Goal: Find specific page/section: Find specific page/section

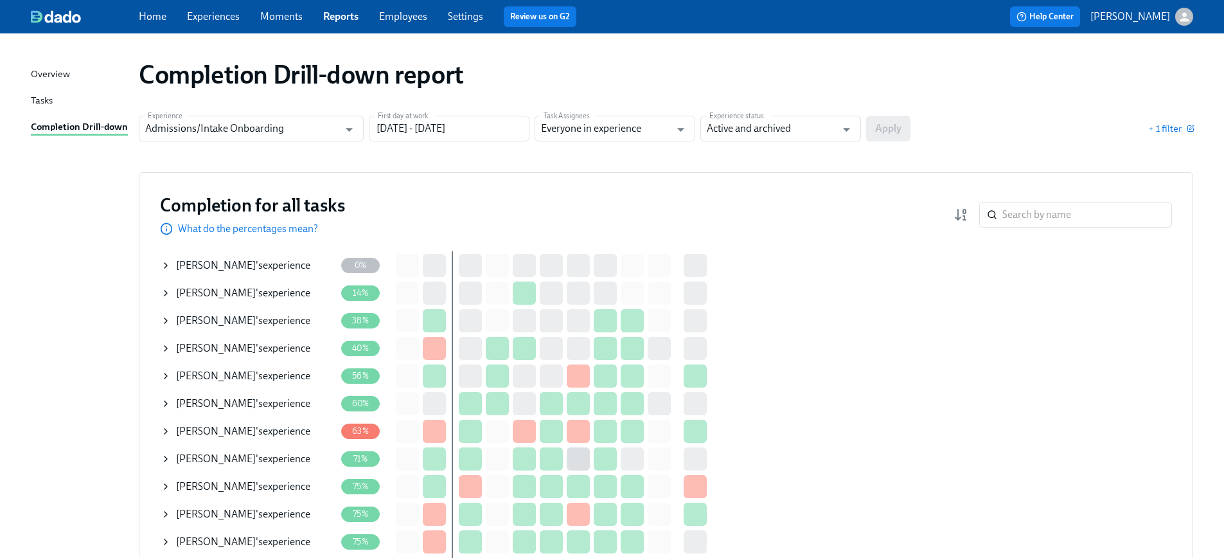
click at [167, 263] on icon at bounding box center [166, 265] width 10 height 10
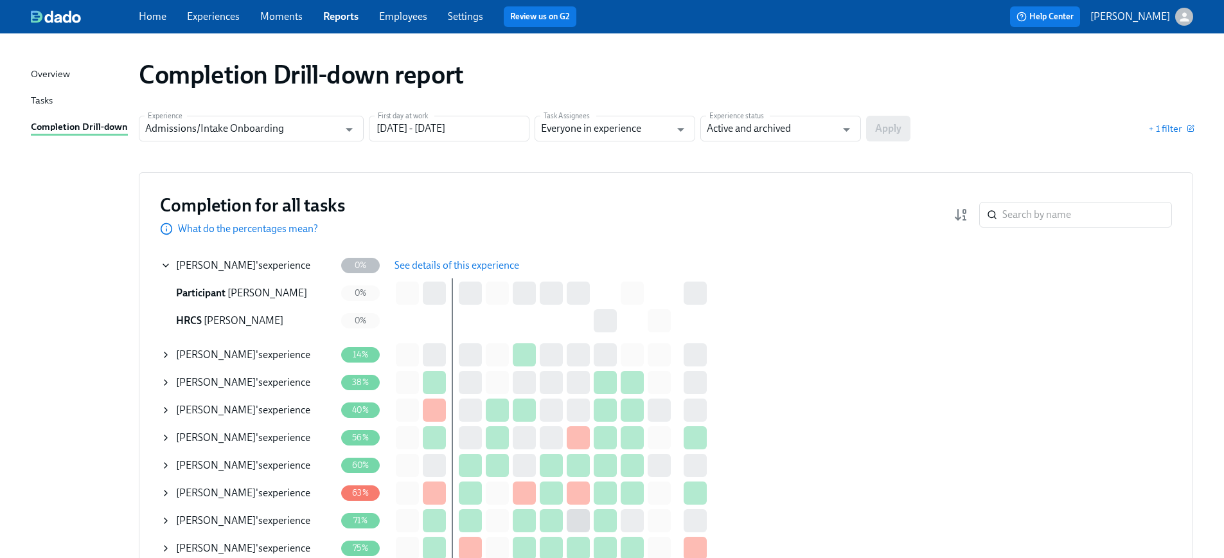
click at [443, 267] on span "See details of this experience" at bounding box center [456, 265] width 125 height 13
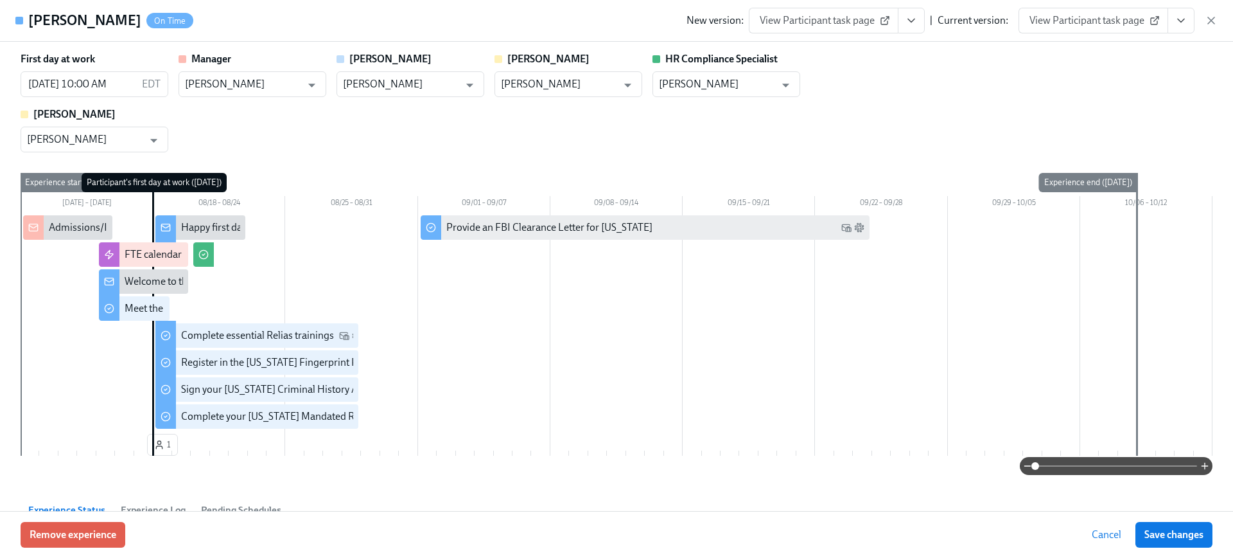
click at [1088, 15] on span "View Participant task page" at bounding box center [1094, 20] width 128 height 13
click at [1218, 23] on div "[PERSON_NAME] On Time New version: View Participant task page | Current version…" at bounding box center [616, 21] width 1233 height 42
click at [1202, 22] on div "New version: View Participant task page | Current version: View Participant tas…" at bounding box center [952, 21] width 531 height 26
click at [1211, 15] on icon "button" at bounding box center [1211, 20] width 13 height 13
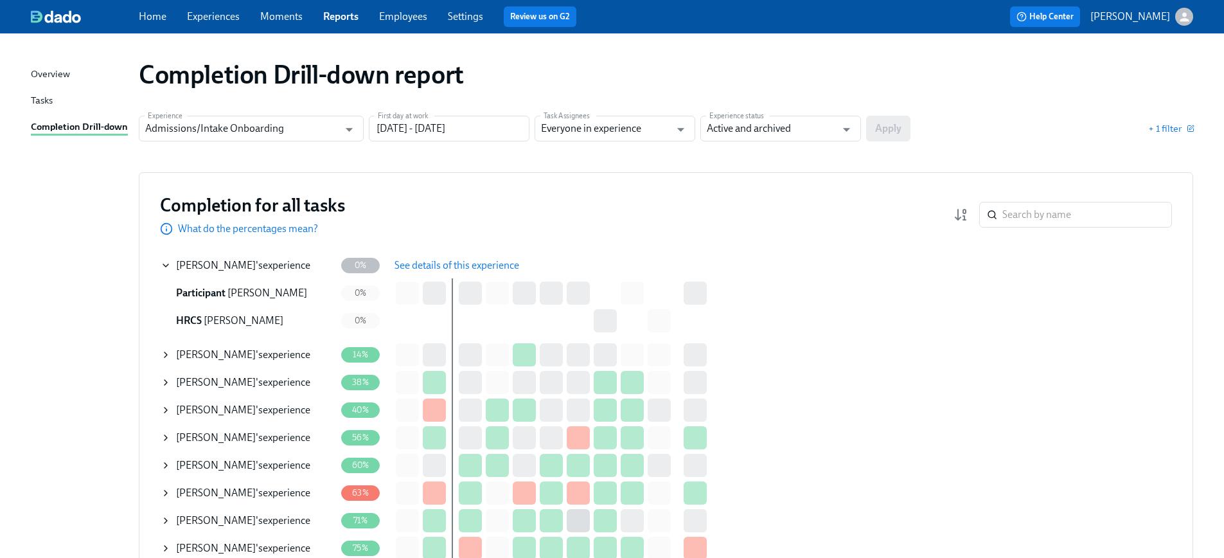
click at [276, 21] on link "Moments" at bounding box center [281, 16] width 42 height 12
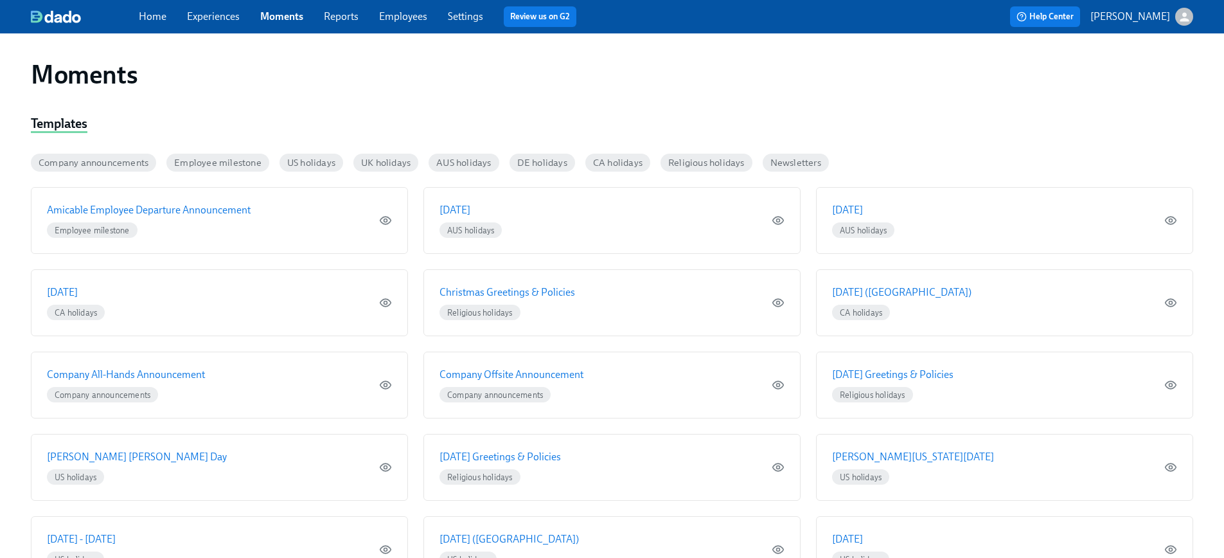
click at [199, 19] on link "Experiences" at bounding box center [213, 16] width 53 height 12
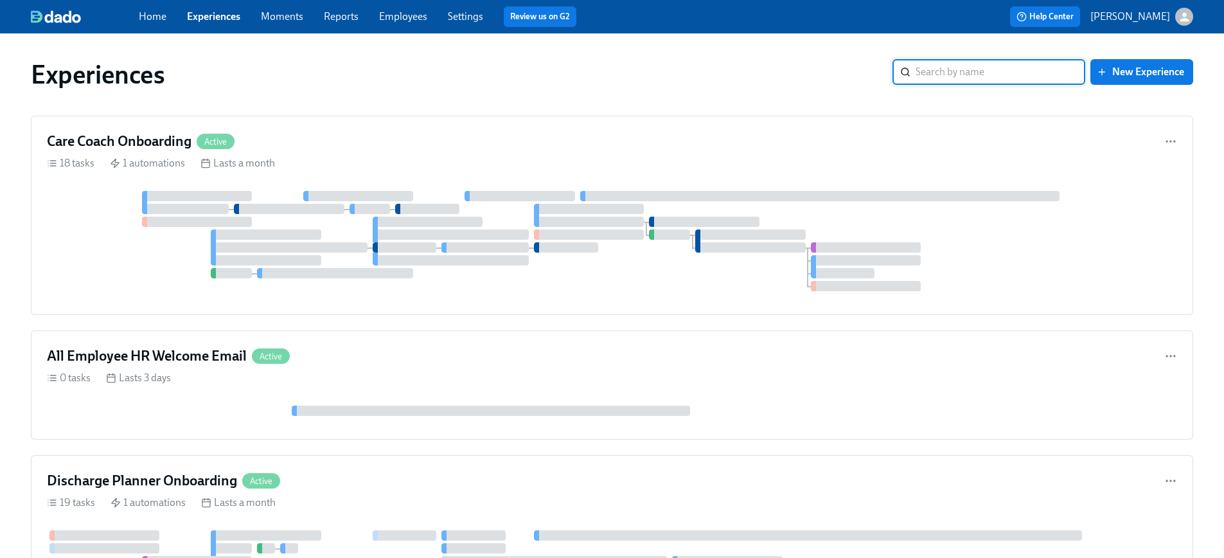
click at [410, 13] on link "Employees" at bounding box center [403, 16] width 48 height 12
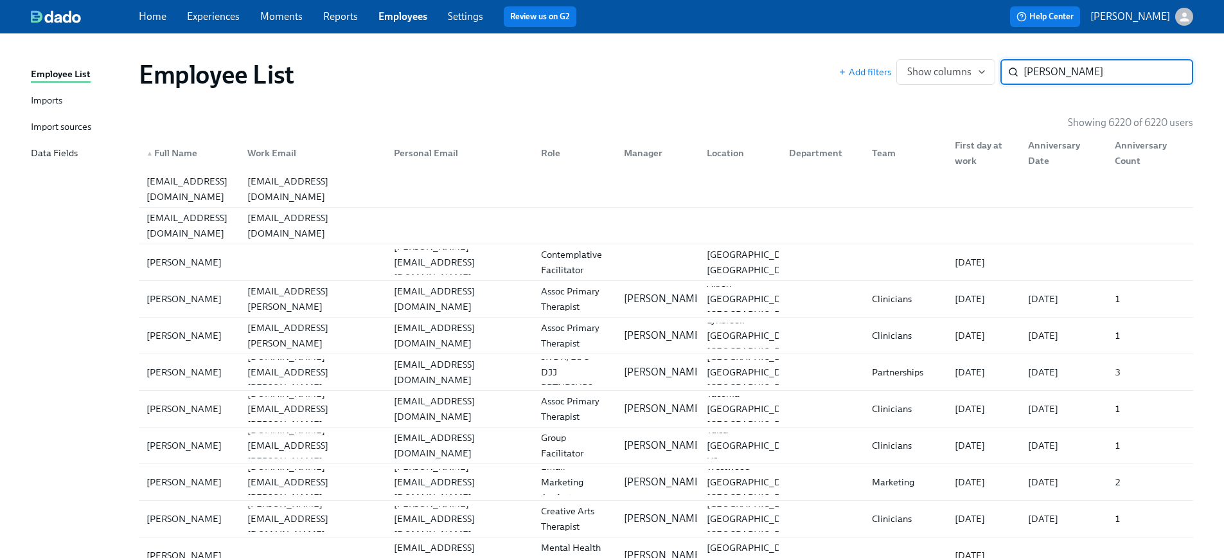
type input "[PERSON_NAME]"
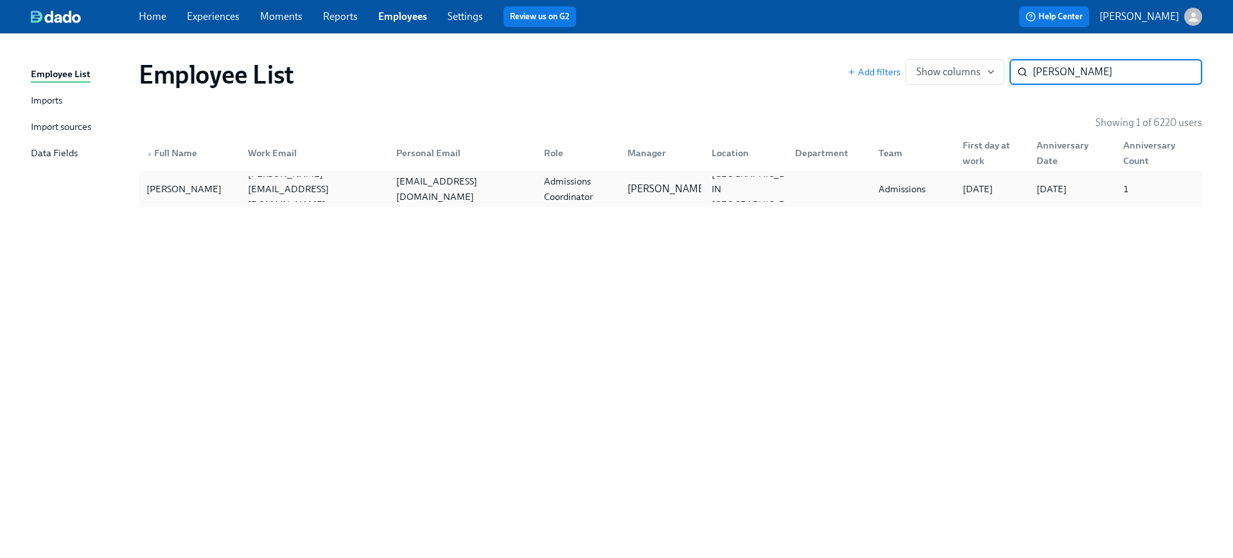
click at [551, 195] on div "Admissions Coordinator" at bounding box center [578, 188] width 78 height 31
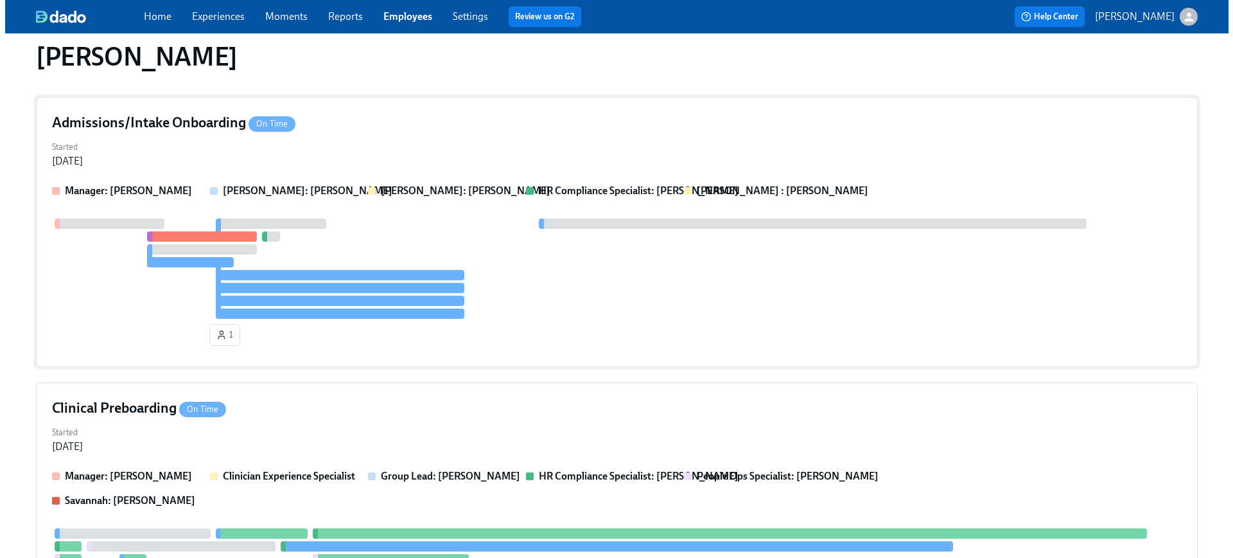
scroll to position [92, 0]
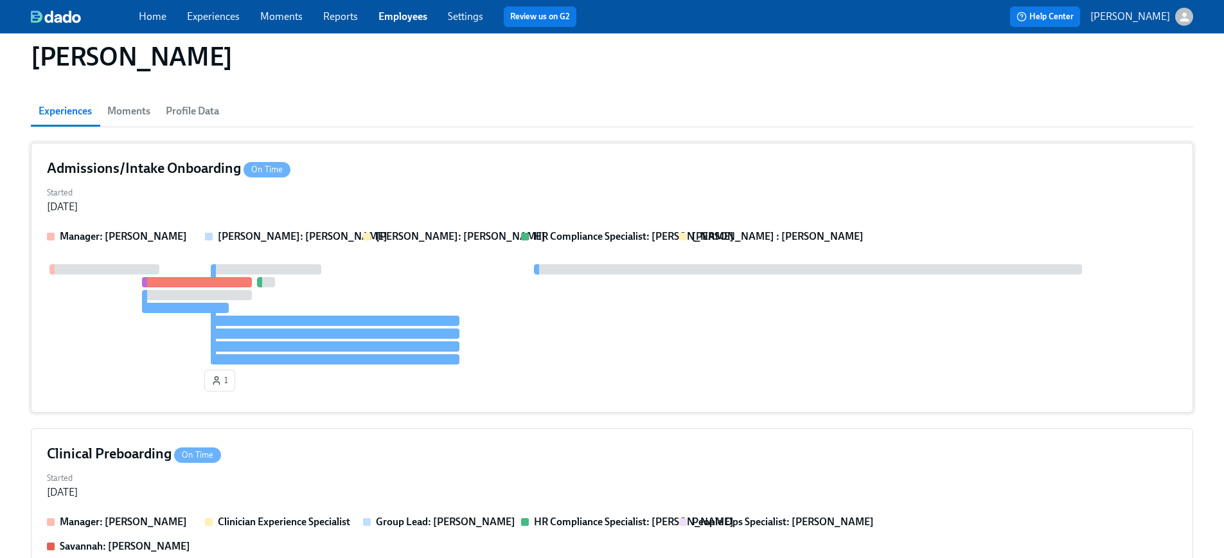
click at [597, 339] on div at bounding box center [612, 314] width 1130 height 100
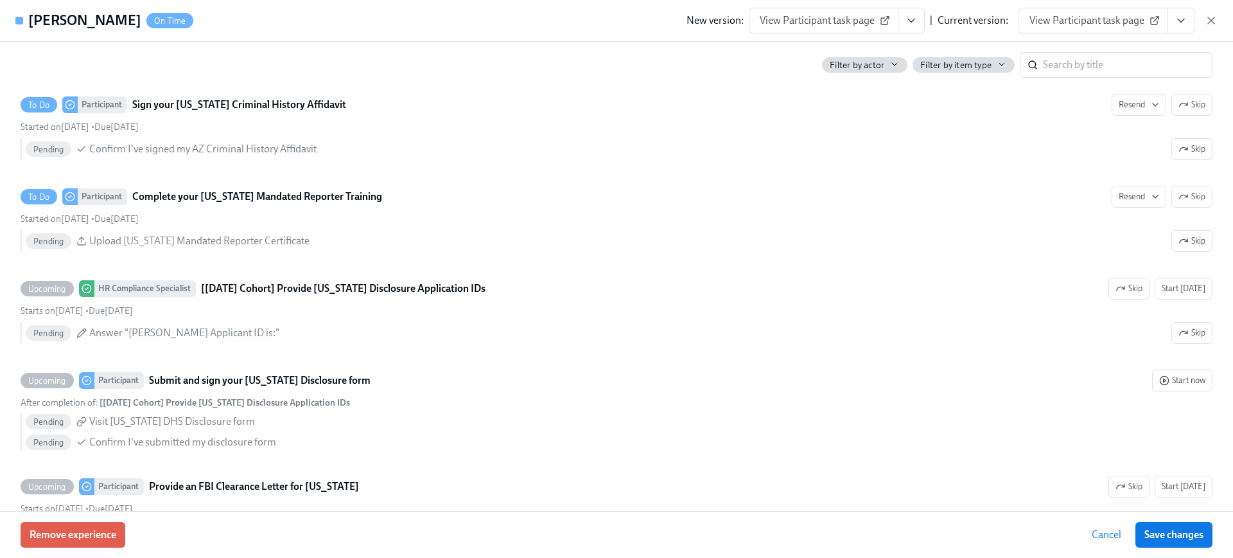
scroll to position [1170, 0]
